Goal: Information Seeking & Learning: Learn about a topic

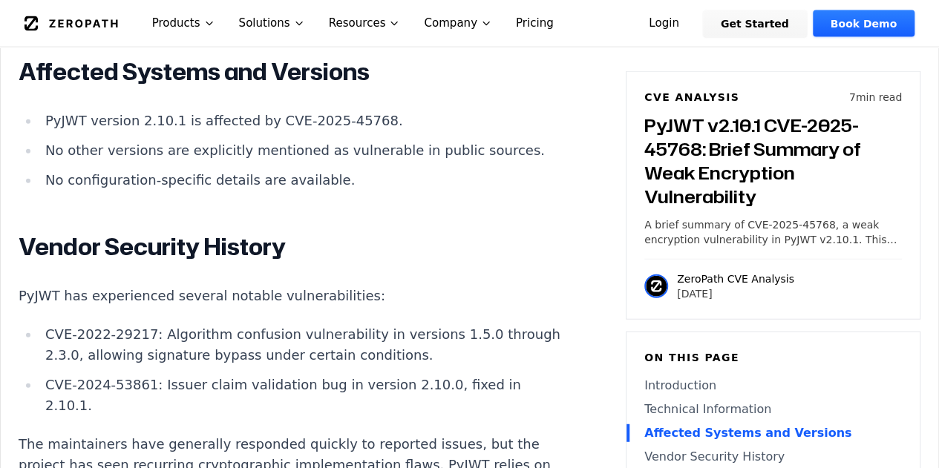
scroll to position [1632, 0]
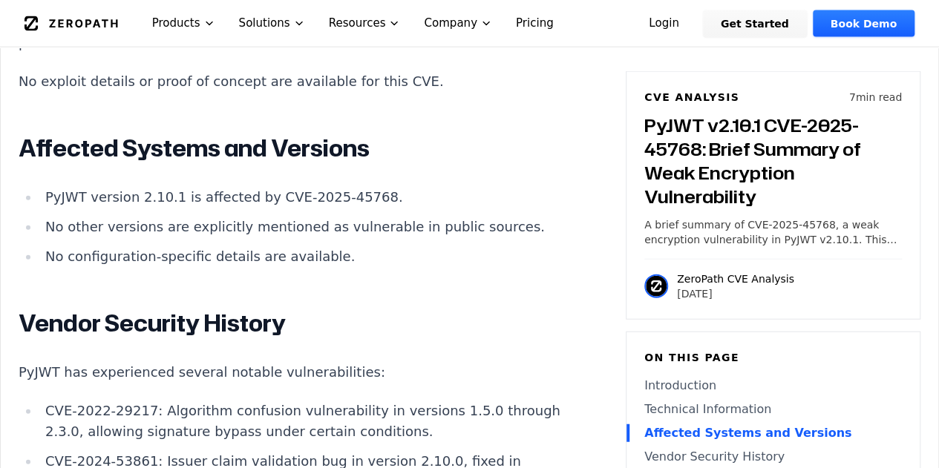
click at [504, 29] on link "Pricing" at bounding box center [535, 23] width 62 height 47
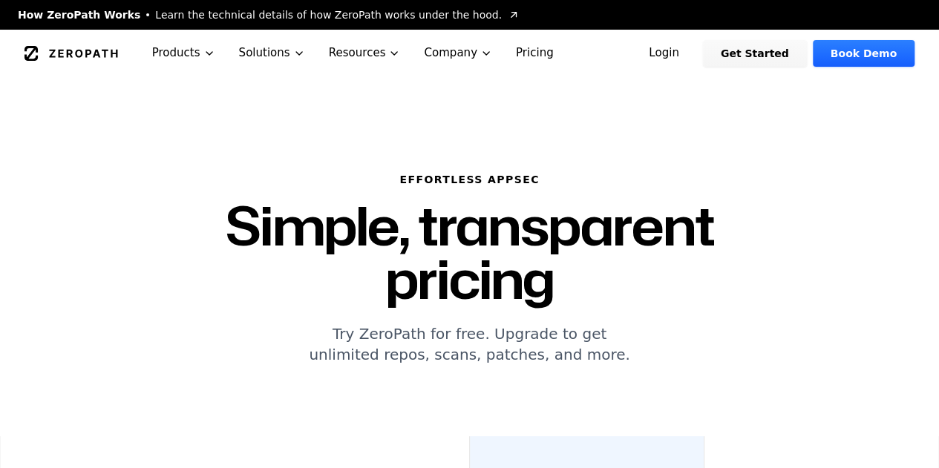
click at [743, 180] on h6 "Effortless AppSec" at bounding box center [469, 179] width 665 height 15
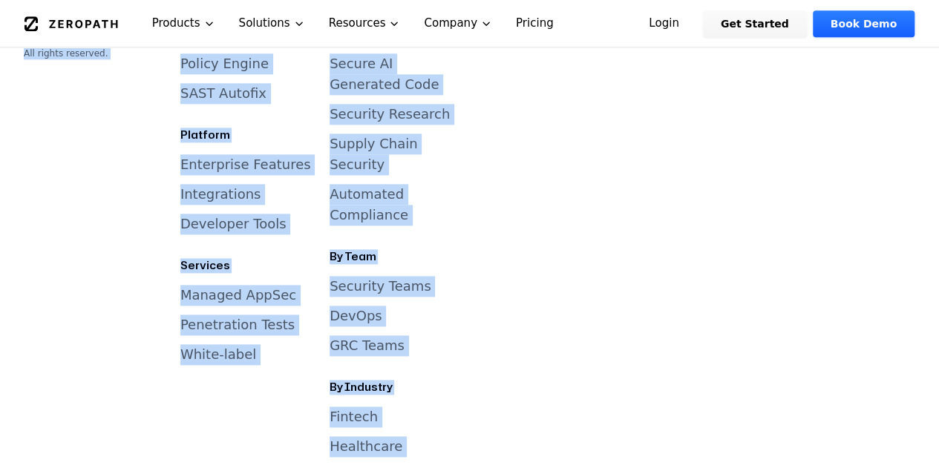
scroll to position [3751, 0]
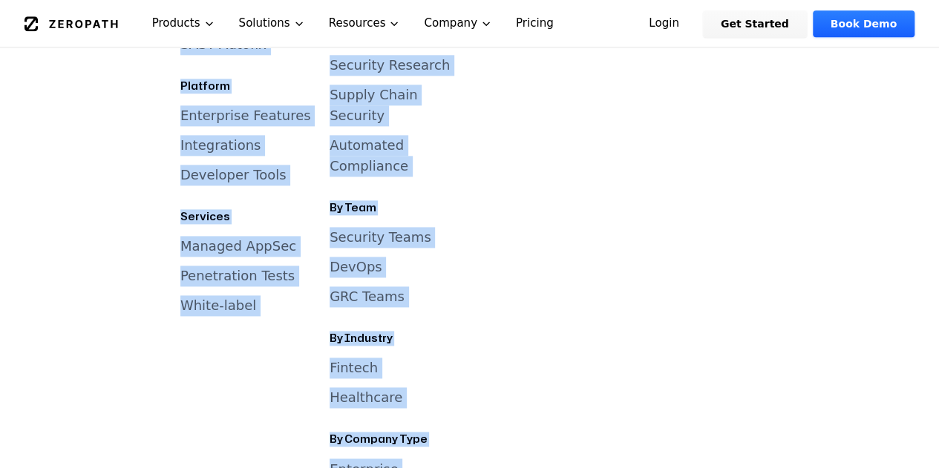
drag, startPoint x: 89, startPoint y: 131, endPoint x: 801, endPoint y: 291, distance: 729.9
click at [692, 242] on div "Resources API Documentation FAQ Wall of Fame SARIF Comparison Service Status" at bounding box center [696, 156] width 137 height 724
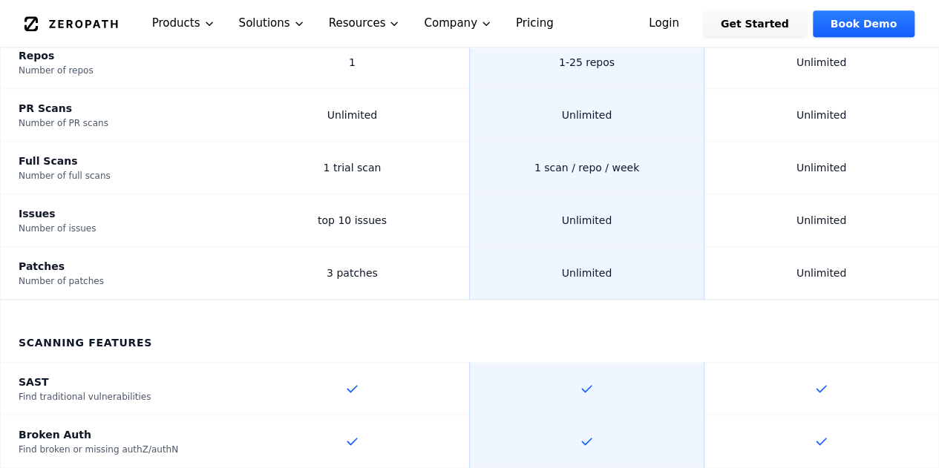
scroll to position [0, 0]
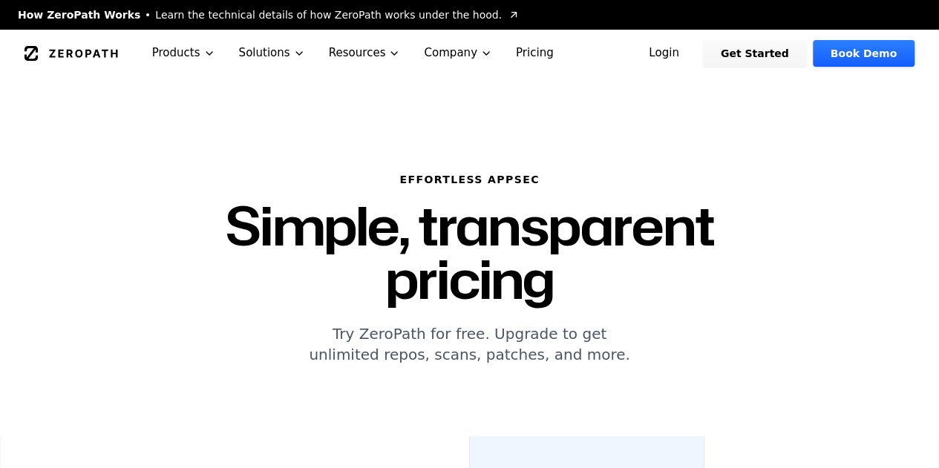
click at [692, 134] on div "Effortless AppSec Simple, transparent pricing Try ZeroPath for free. Upgrade to…" at bounding box center [469, 256] width 939 height 359
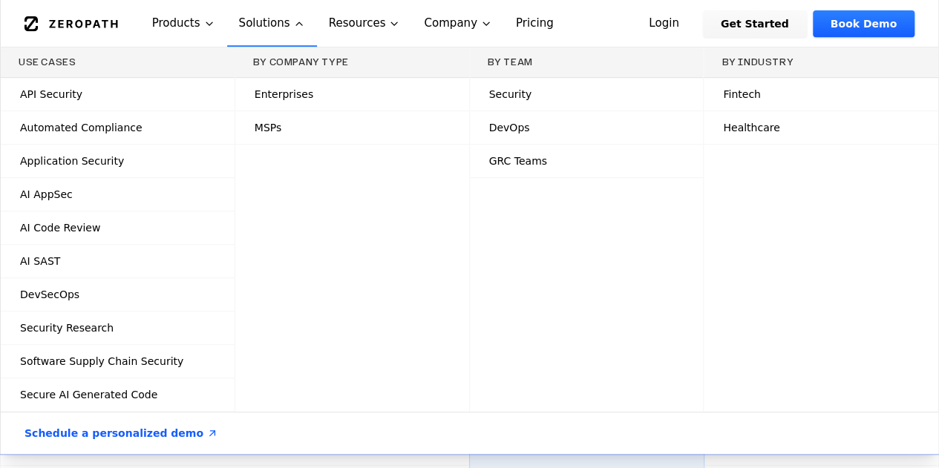
scroll to position [594, 0]
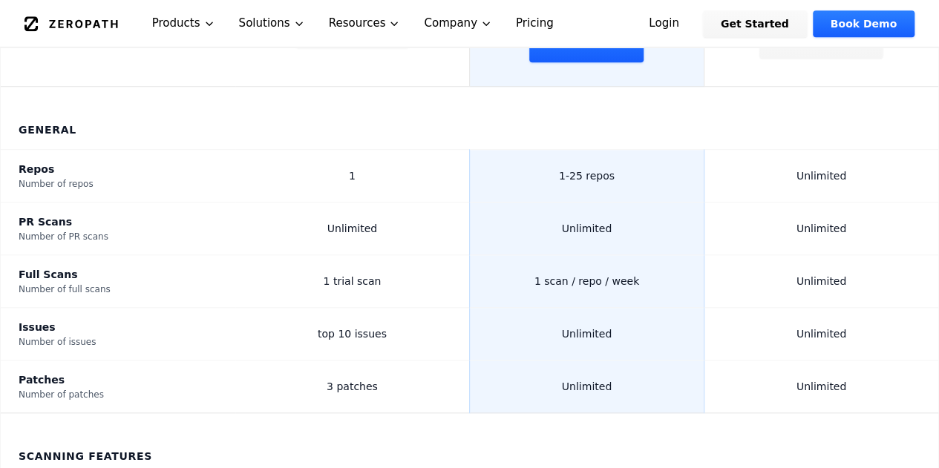
click at [540, 87] on th "General" at bounding box center [469, 118] width 937 height 63
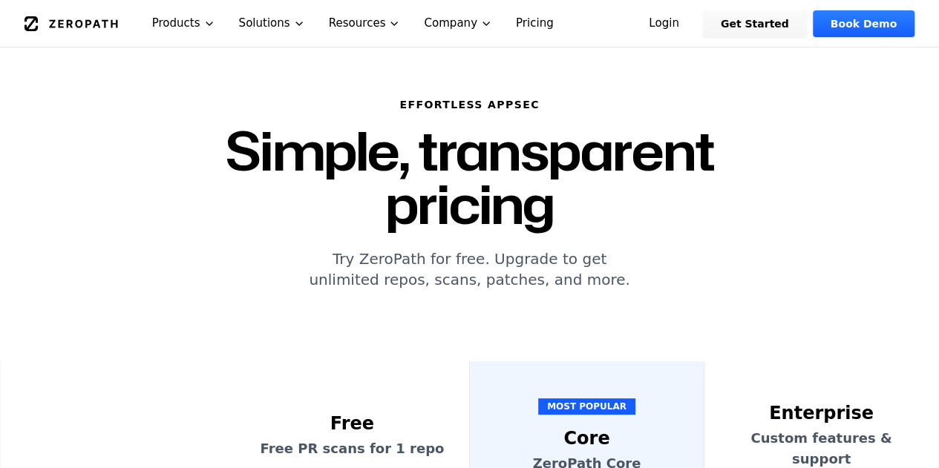
scroll to position [74, 0]
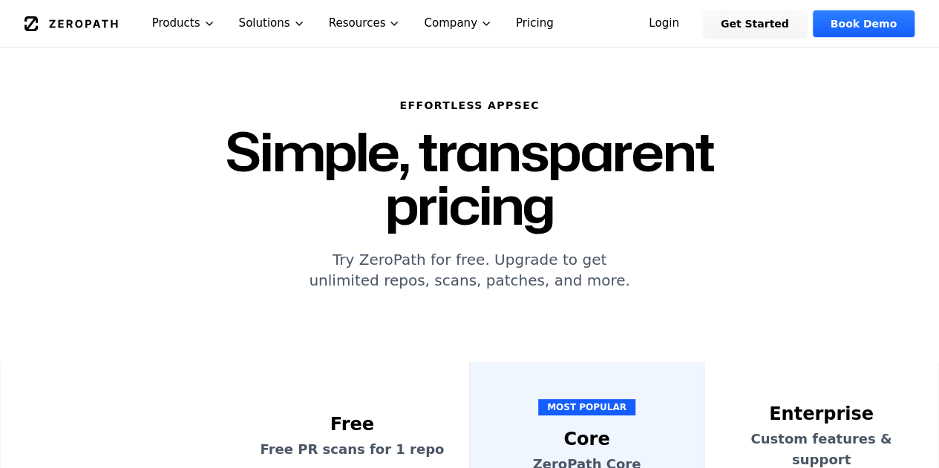
click at [637, 191] on div "Effortless AppSec Simple, transparent pricing Try ZeroPath for free. Upgrade to…" at bounding box center [469, 194] width 665 height 193
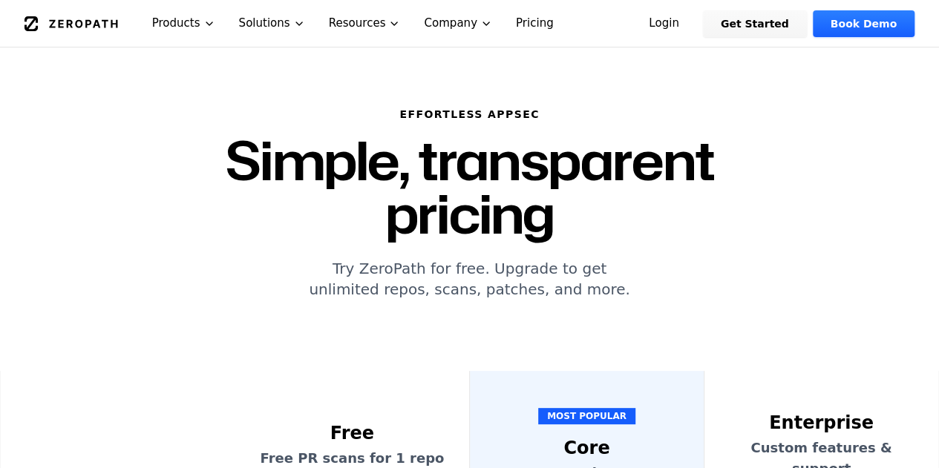
scroll to position [0, 0]
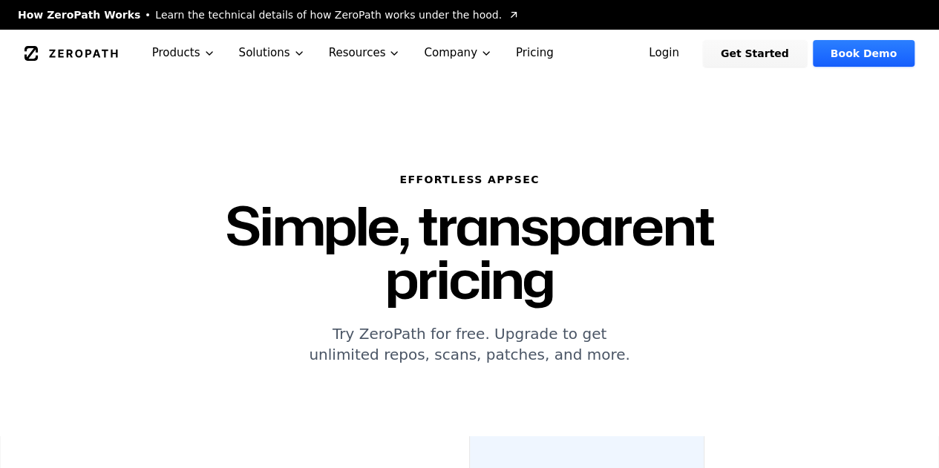
click at [573, 76] on div "ZeroPath Products Solutions Resources Company Pricing" at bounding box center [327, 53] width 606 height 47
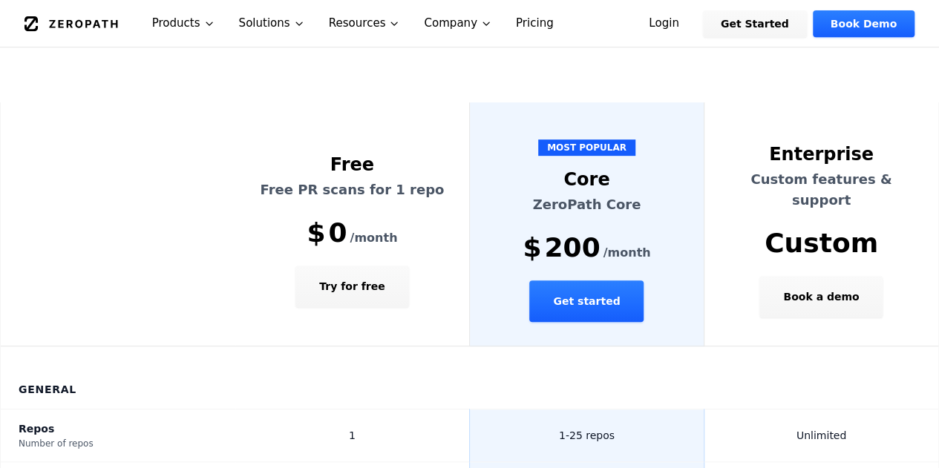
scroll to position [445, 0]
